Goal: Task Accomplishment & Management: Manage account settings

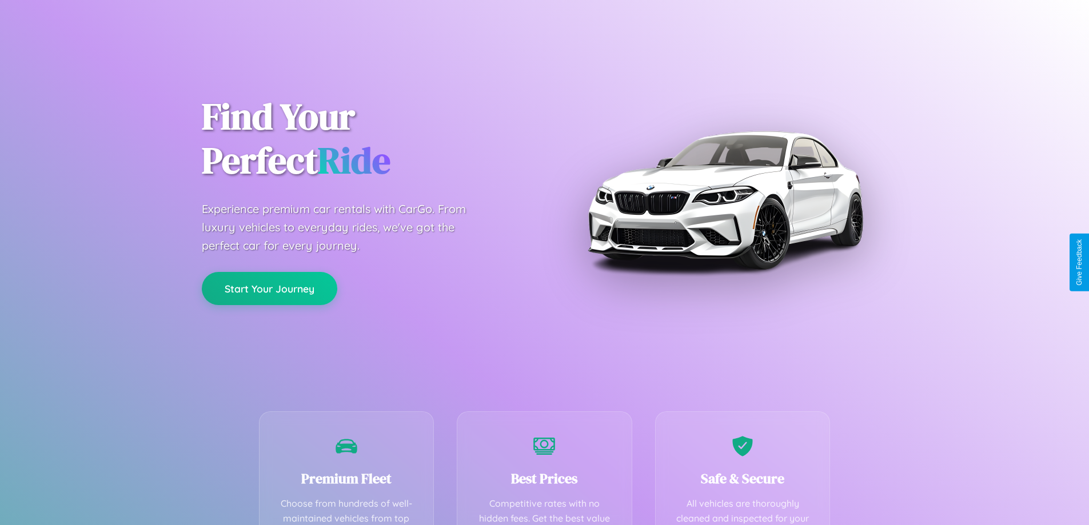
scroll to position [333, 0]
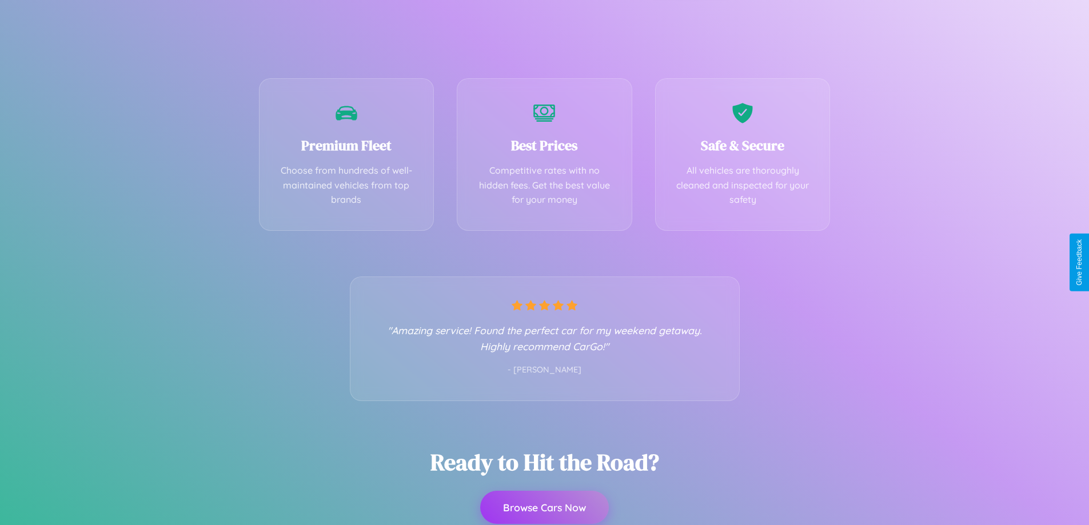
click at [544, 508] on button "Browse Cars Now" at bounding box center [544, 507] width 129 height 33
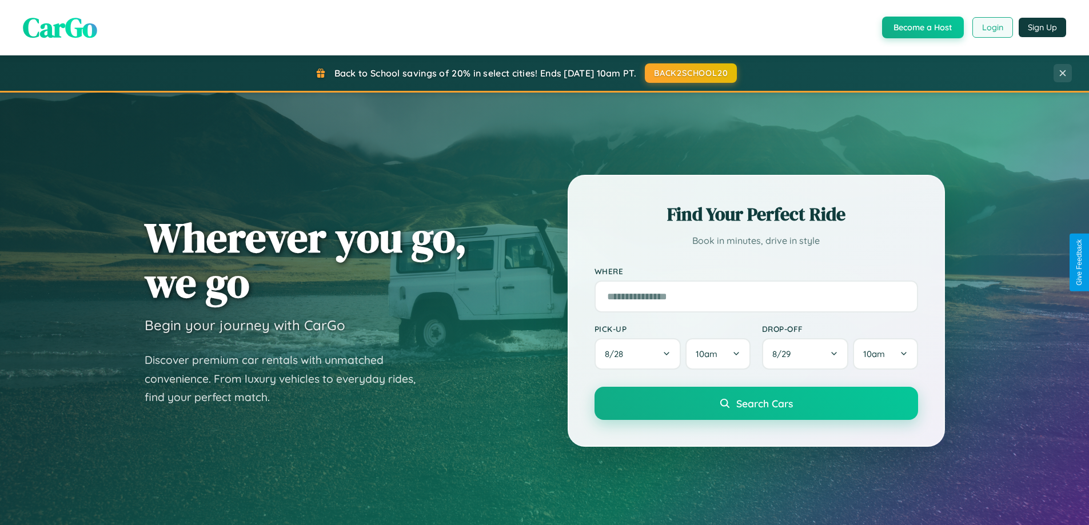
click at [992, 27] on button "Login" at bounding box center [992, 27] width 41 height 21
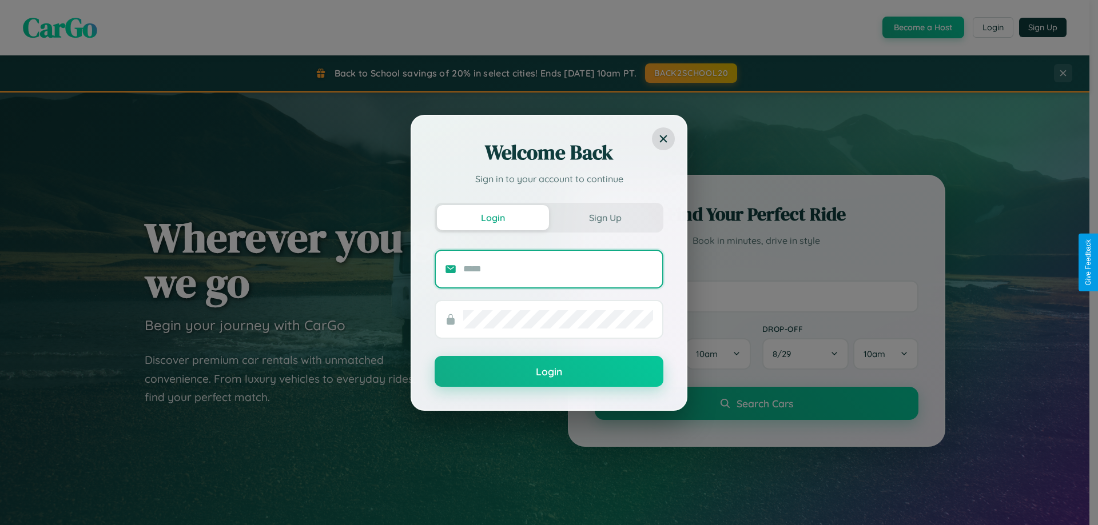
click at [558, 269] on input "text" at bounding box center [558, 269] width 190 height 18
type input "**********"
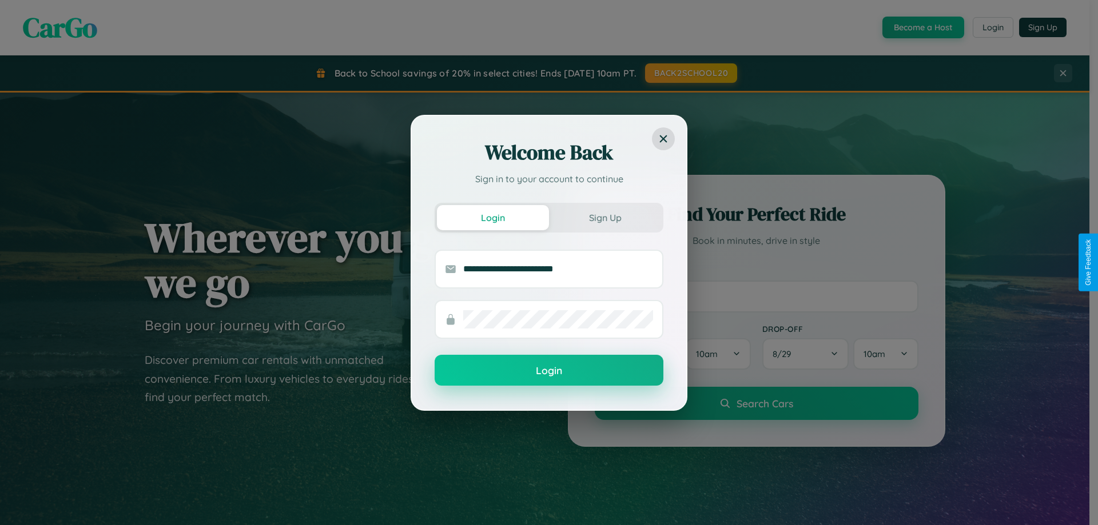
click at [549, 371] on button "Login" at bounding box center [549, 370] width 229 height 31
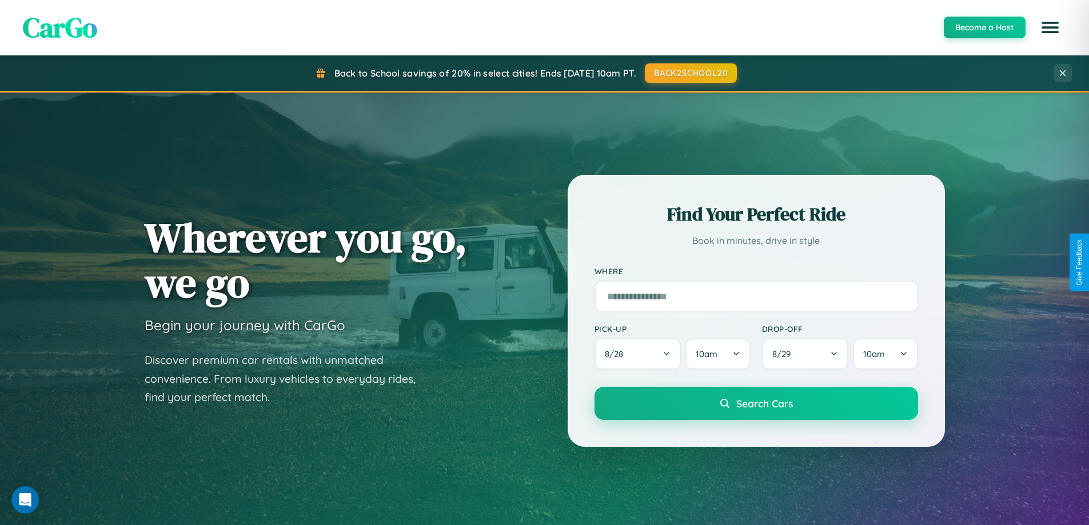
scroll to position [493, 0]
